Goal: Navigation & Orientation: Find specific page/section

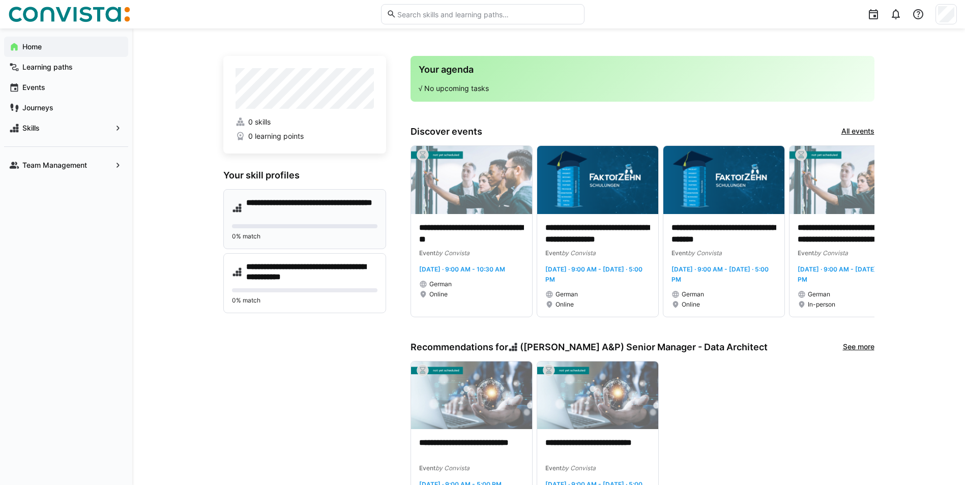
click at [329, 239] on p "0% match" at bounding box center [305, 237] width 146 height 8
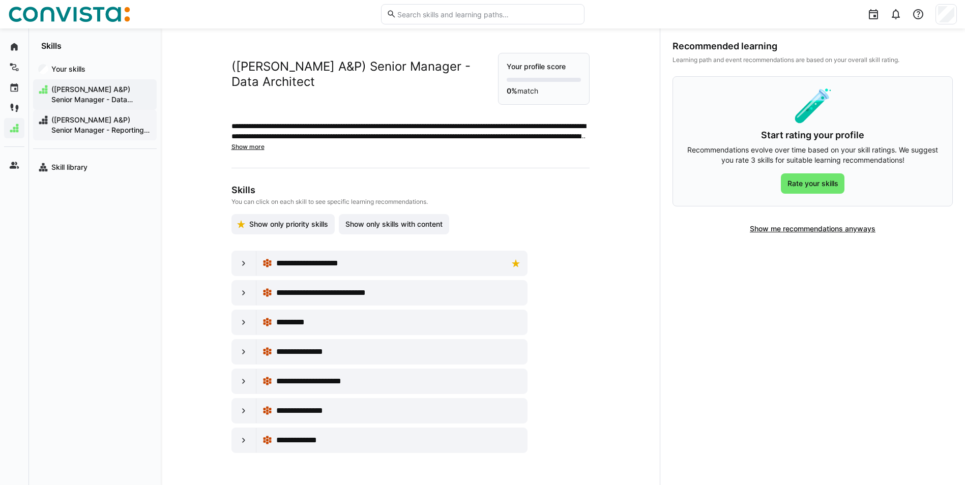
click at [95, 121] on span "([PERSON_NAME] A&P) Senior Manager - Reporting & Dashboarding" at bounding box center [101, 125] width 102 height 20
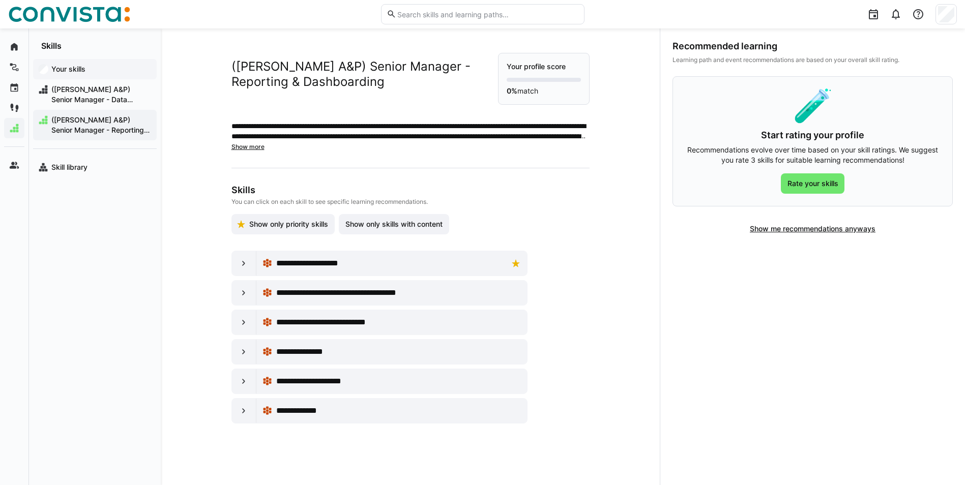
click at [0, 0] on app-navigation-label "Your skills" at bounding box center [0, 0] width 0 height 0
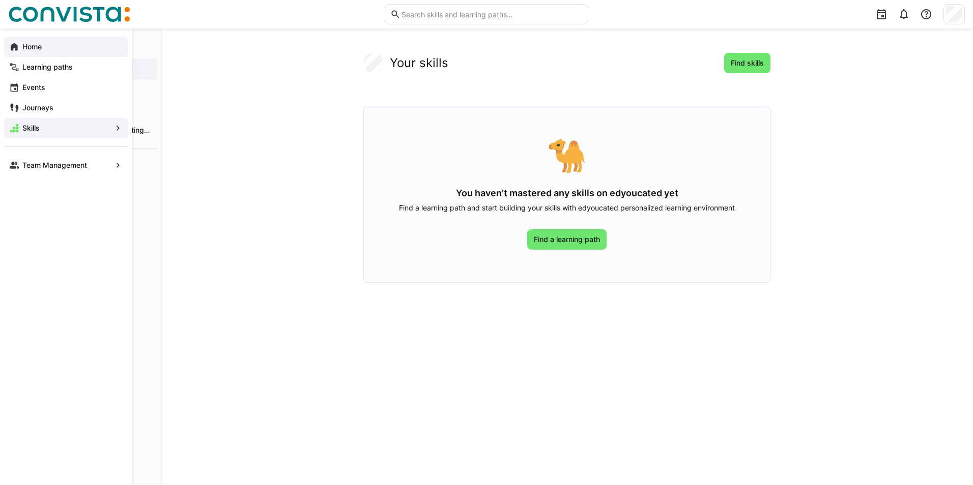
click at [19, 49] on eds-icon at bounding box center [14, 47] width 10 height 10
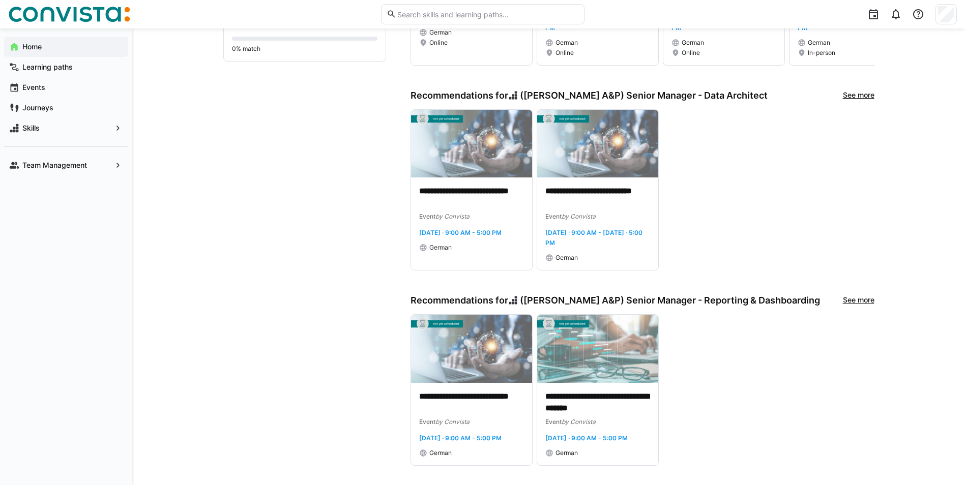
scroll to position [267, 0]
